Goal: Information Seeking & Learning: Learn about a topic

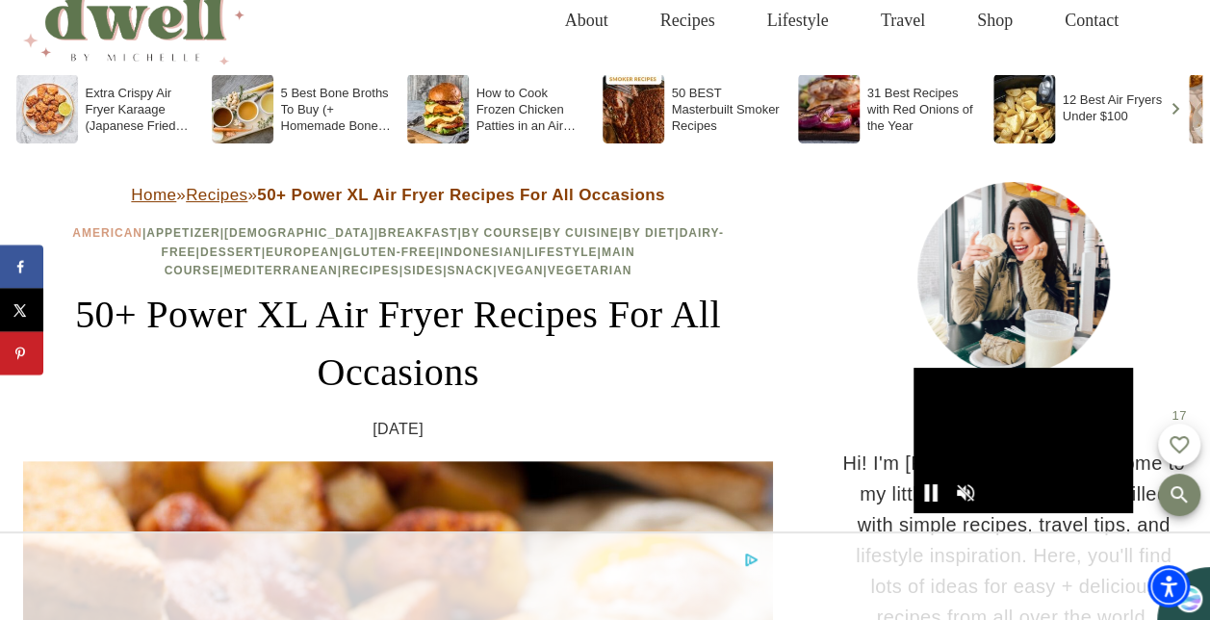
click at [79, 231] on link "American" at bounding box center [107, 232] width 70 height 13
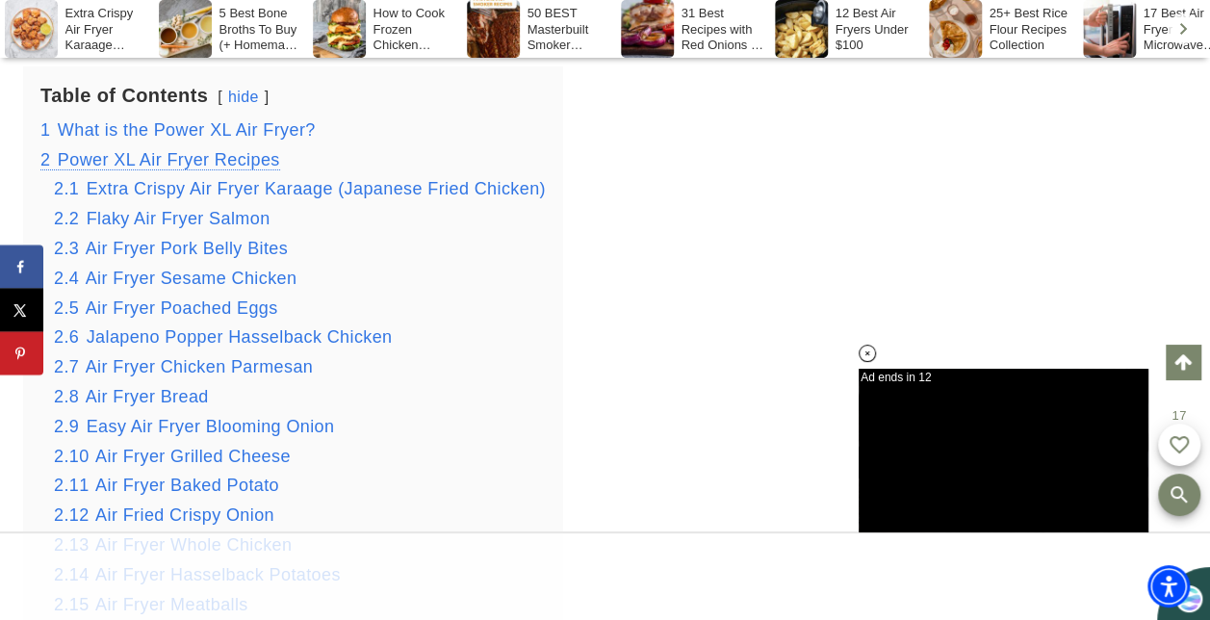
click at [158, 159] on span "Power XL Air Fryer Recipes" at bounding box center [169, 159] width 222 height 19
